Goal: Task Accomplishment & Management: Manage account settings

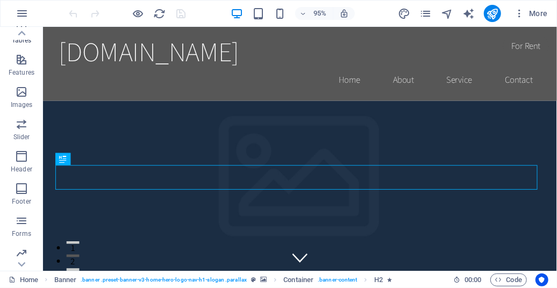
scroll to position [239, 0]
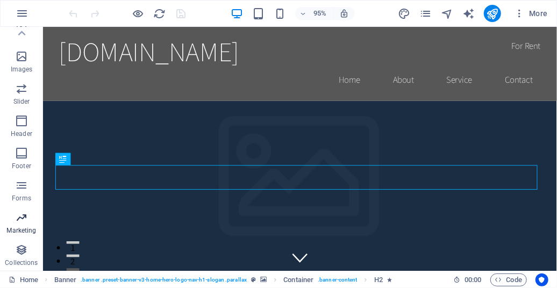
click at [19, 218] on icon "button" at bounding box center [21, 217] width 13 height 13
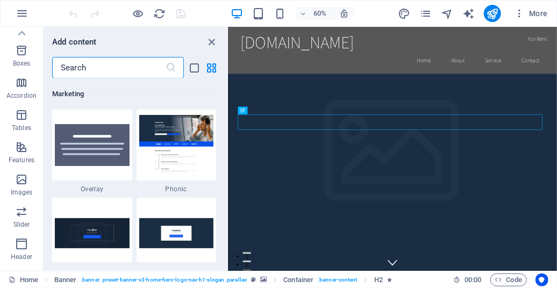
scroll to position [0, 0]
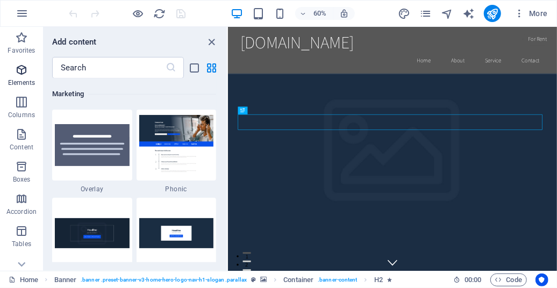
click at [23, 68] on icon "button" at bounding box center [21, 69] width 13 height 13
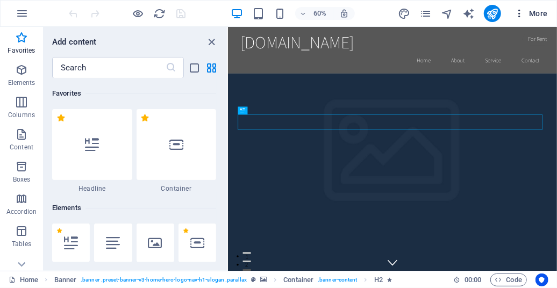
click at [521, 11] on icon "button" at bounding box center [519, 13] width 11 height 11
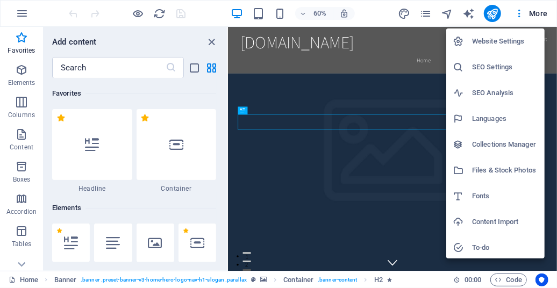
click at [490, 39] on h6 "Website Settings" at bounding box center [505, 41] width 66 height 13
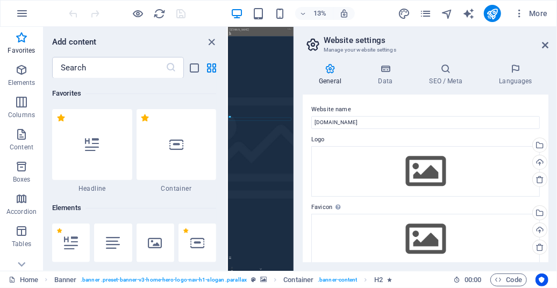
drag, startPoint x: 452, startPoint y: 28, endPoint x: 407, endPoint y: 27, distance: 44.6
click at [407, 27] on header "Website settings Manage your website settings" at bounding box center [427, 41] width 244 height 28
click at [383, 74] on h4 "Data" at bounding box center [387, 74] width 51 height 23
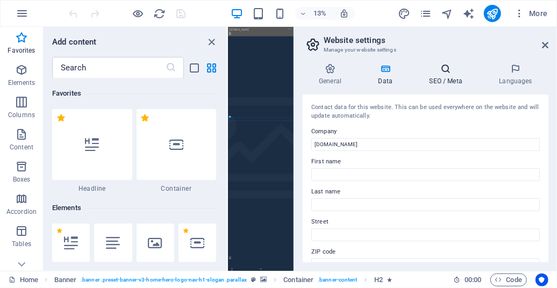
click at [445, 68] on icon at bounding box center [446, 68] width 66 height 11
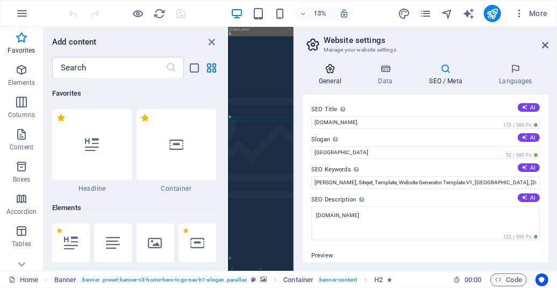
click at [331, 70] on icon at bounding box center [330, 68] width 55 height 11
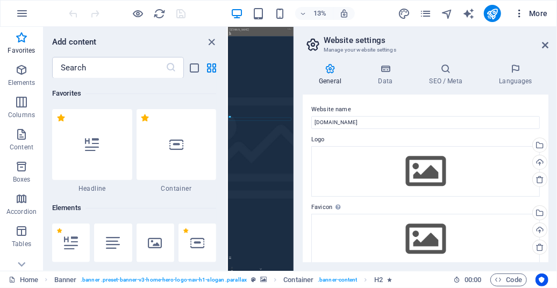
click at [521, 11] on icon "button" at bounding box center [519, 13] width 11 height 11
